Goal: Navigation & Orientation: Find specific page/section

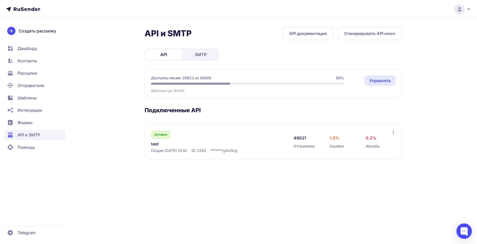
click at [155, 144] on link "test" at bounding box center [203, 144] width 105 height 6
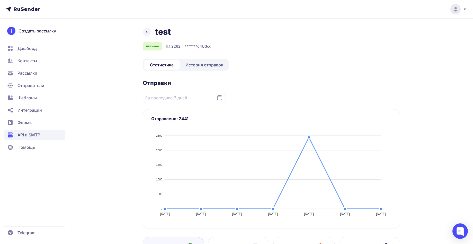
click at [145, 33] on icon at bounding box center [147, 32] width 6 height 6
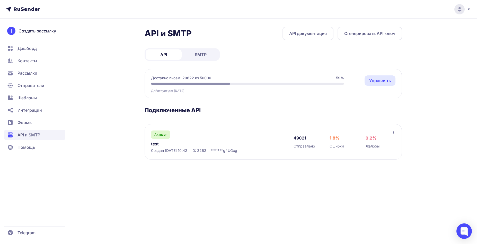
click at [158, 145] on link "test" at bounding box center [203, 144] width 105 height 6
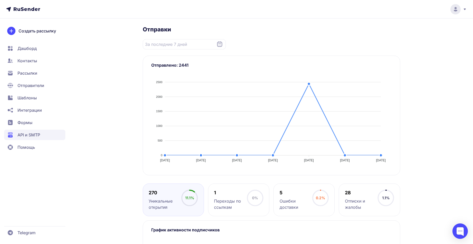
scroll to position [156, 0]
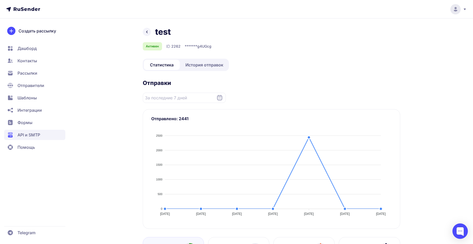
click at [147, 31] on icon at bounding box center [147, 32] width 6 height 6
